Goal: Download file/media

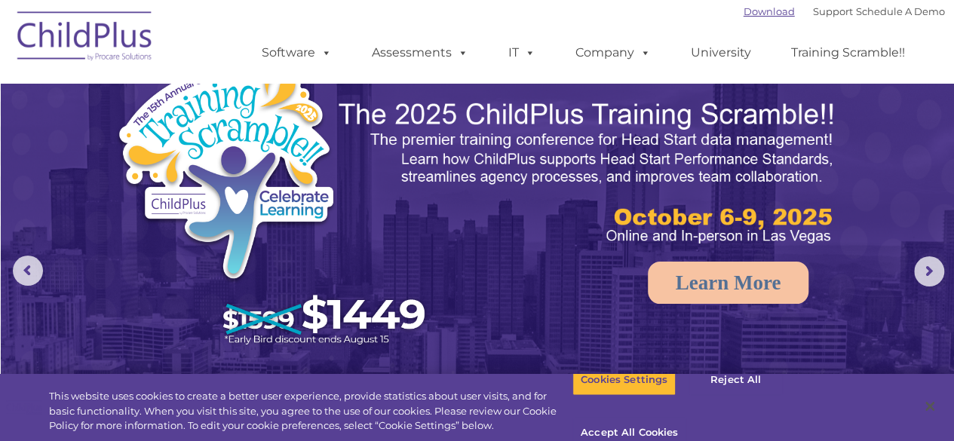
click at [748, 17] on link "Download" at bounding box center [769, 11] width 51 height 12
click at [744, 15] on link "Download" at bounding box center [769, 11] width 51 height 12
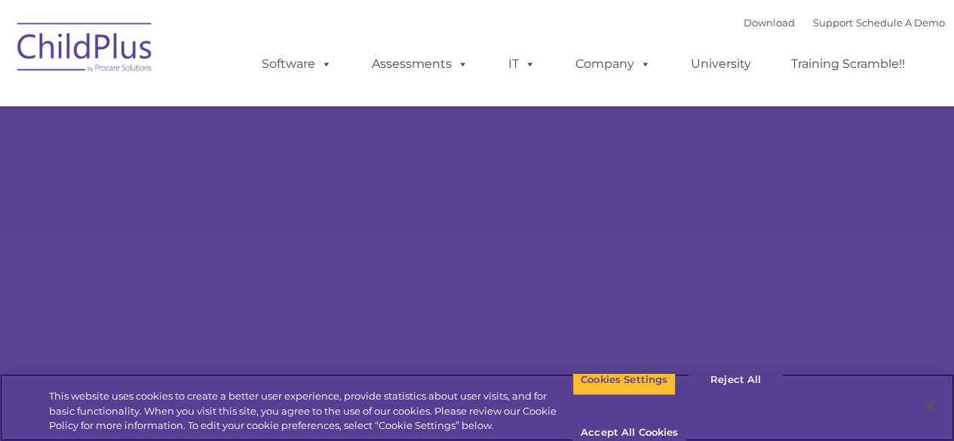
select select "MEDIUM"
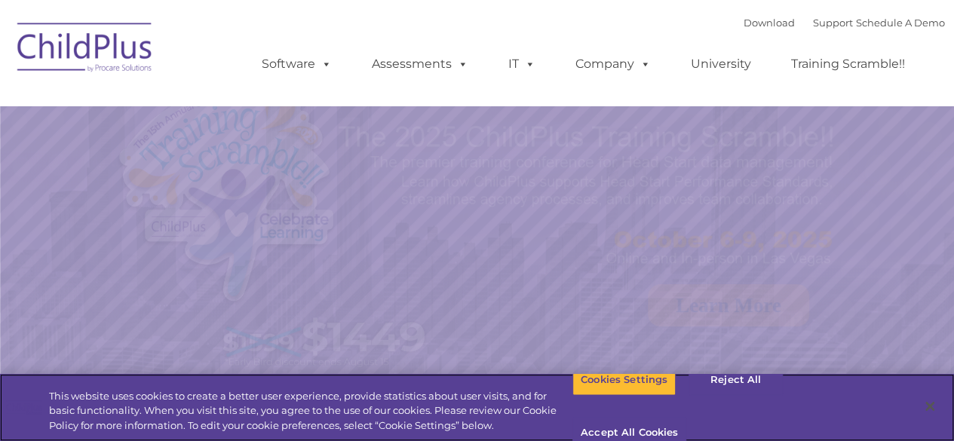
select select "MEDIUM"
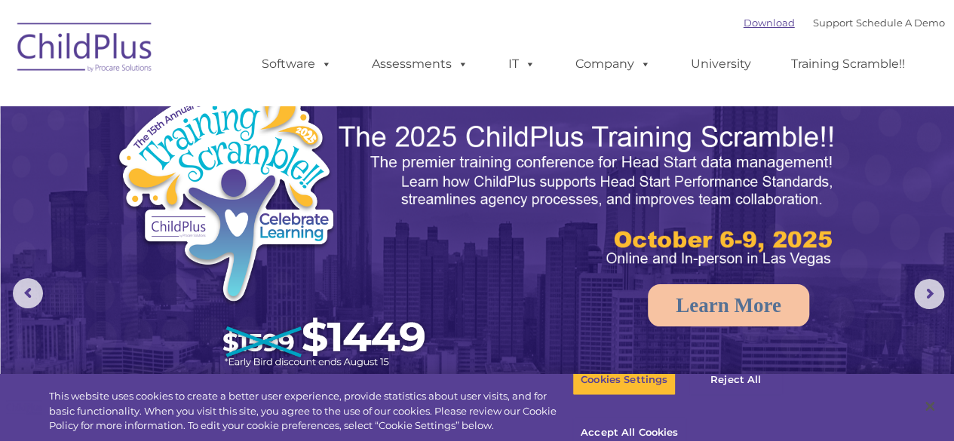
click at [753, 22] on link "Download" at bounding box center [769, 23] width 51 height 12
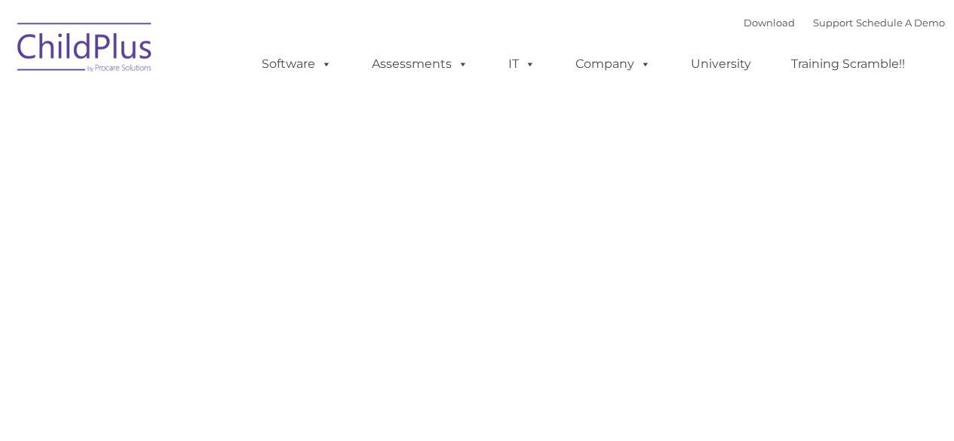
type input ""
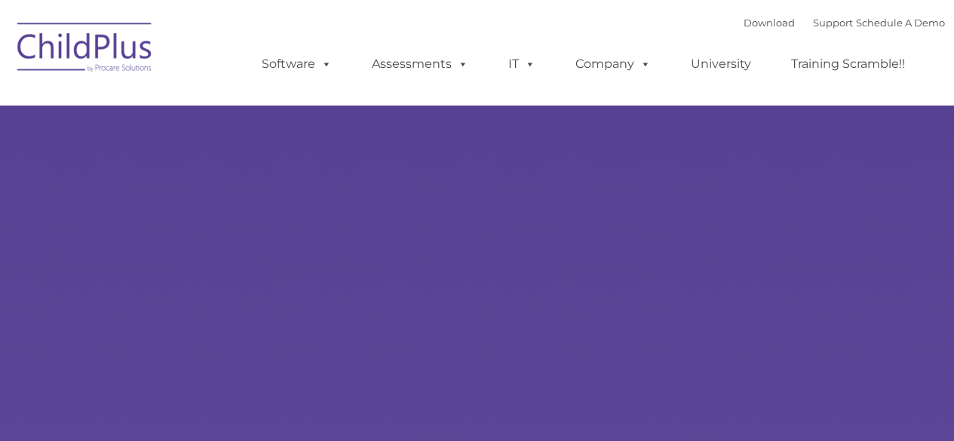
type input ""
